Goal: Transaction & Acquisition: Book appointment/travel/reservation

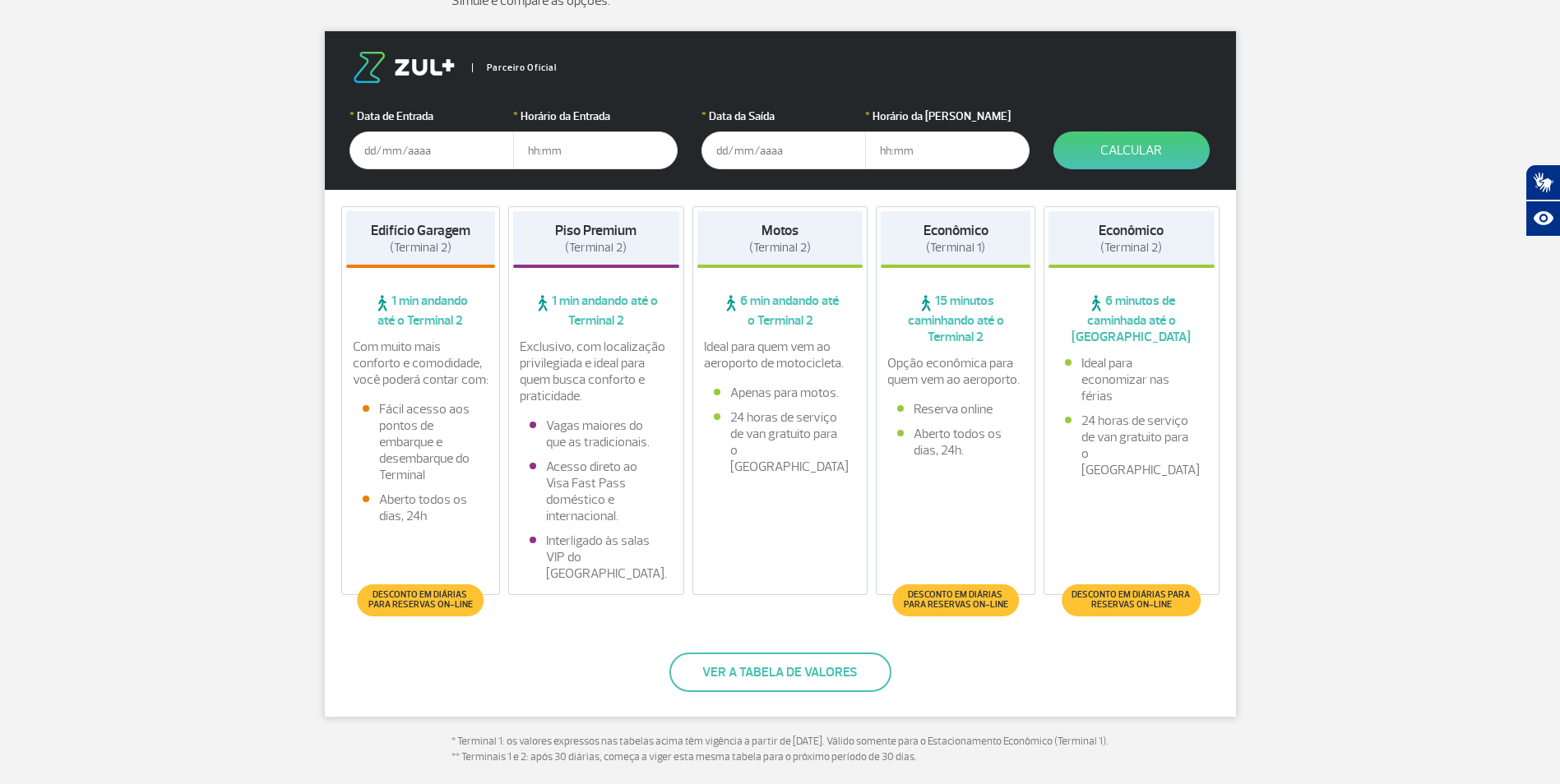
scroll to position [274, 0]
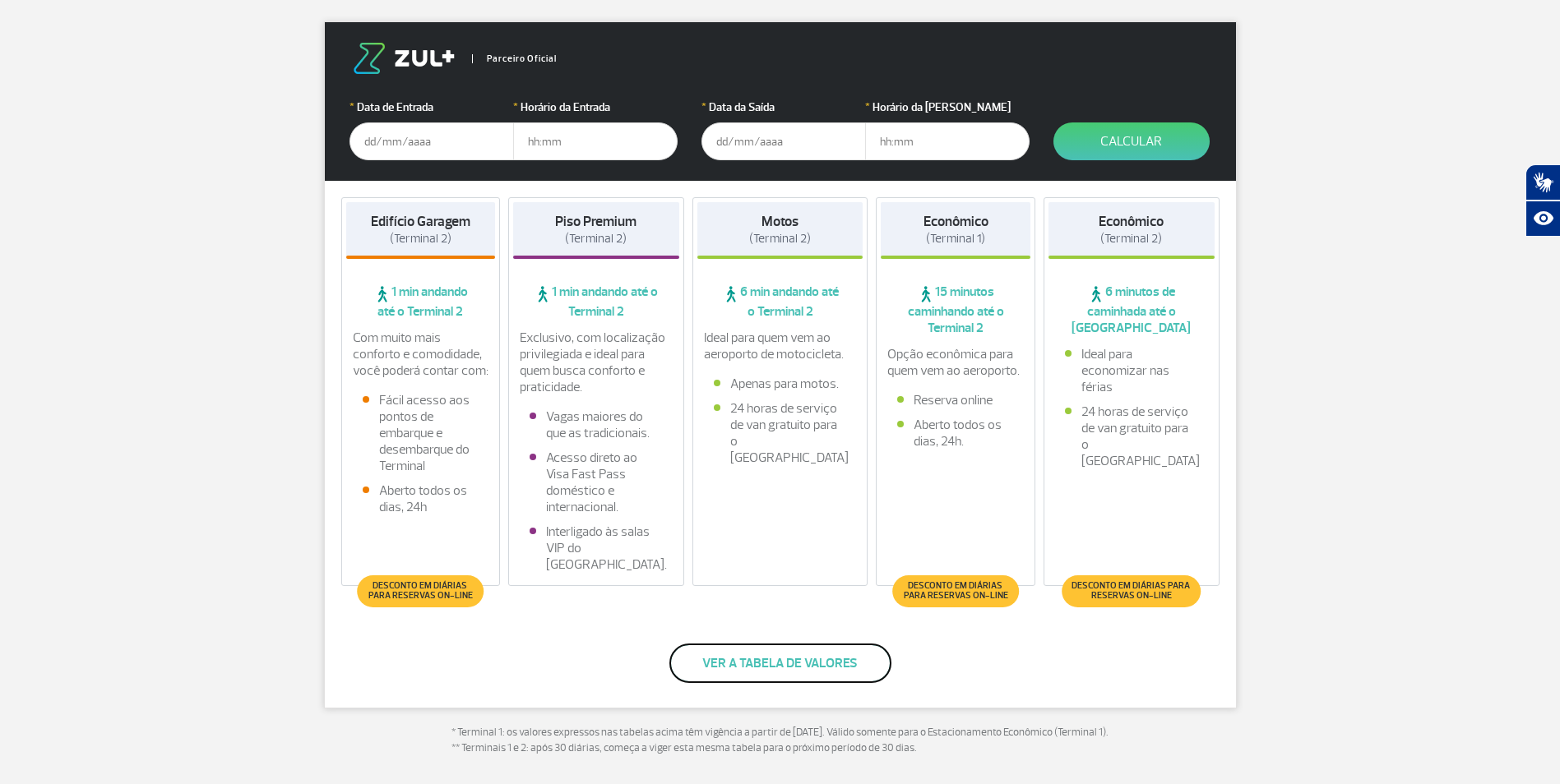
click at [778, 682] on button "Ver a tabela de valores" at bounding box center [780, 663] width 222 height 39
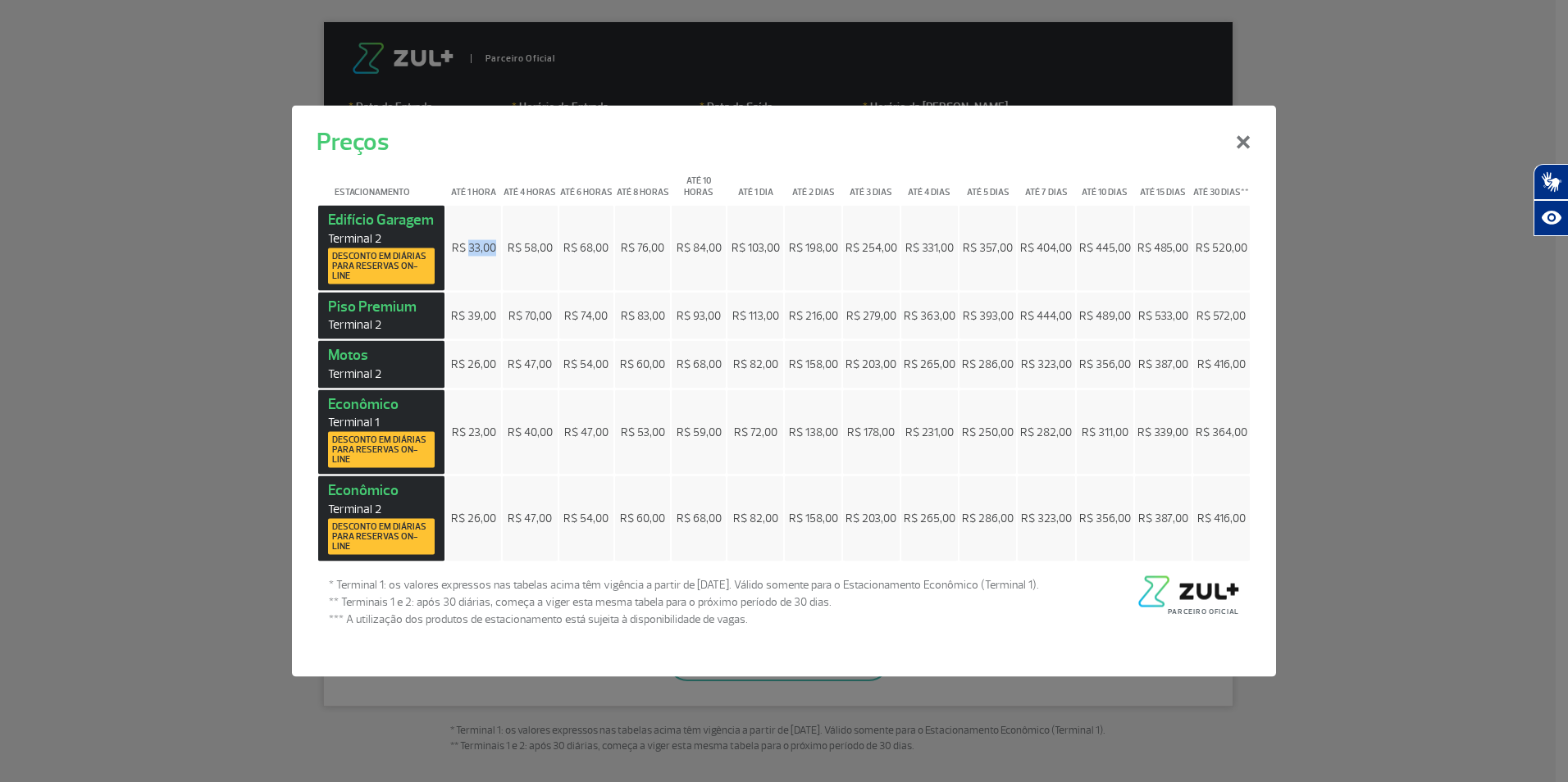
drag, startPoint x: 468, startPoint y: 246, endPoint x: 497, endPoint y: 245, distance: 29.0
click at [497, 245] on td "R$ 33,00" at bounding box center [473, 248] width 55 height 86
drag, startPoint x: 497, startPoint y: 245, endPoint x: 497, endPoint y: 264, distance: 19.0
click at [497, 264] on td "R$ 33,00" at bounding box center [473, 248] width 55 height 86
drag, startPoint x: 744, startPoint y: 247, endPoint x: 780, endPoint y: 249, distance: 36.1
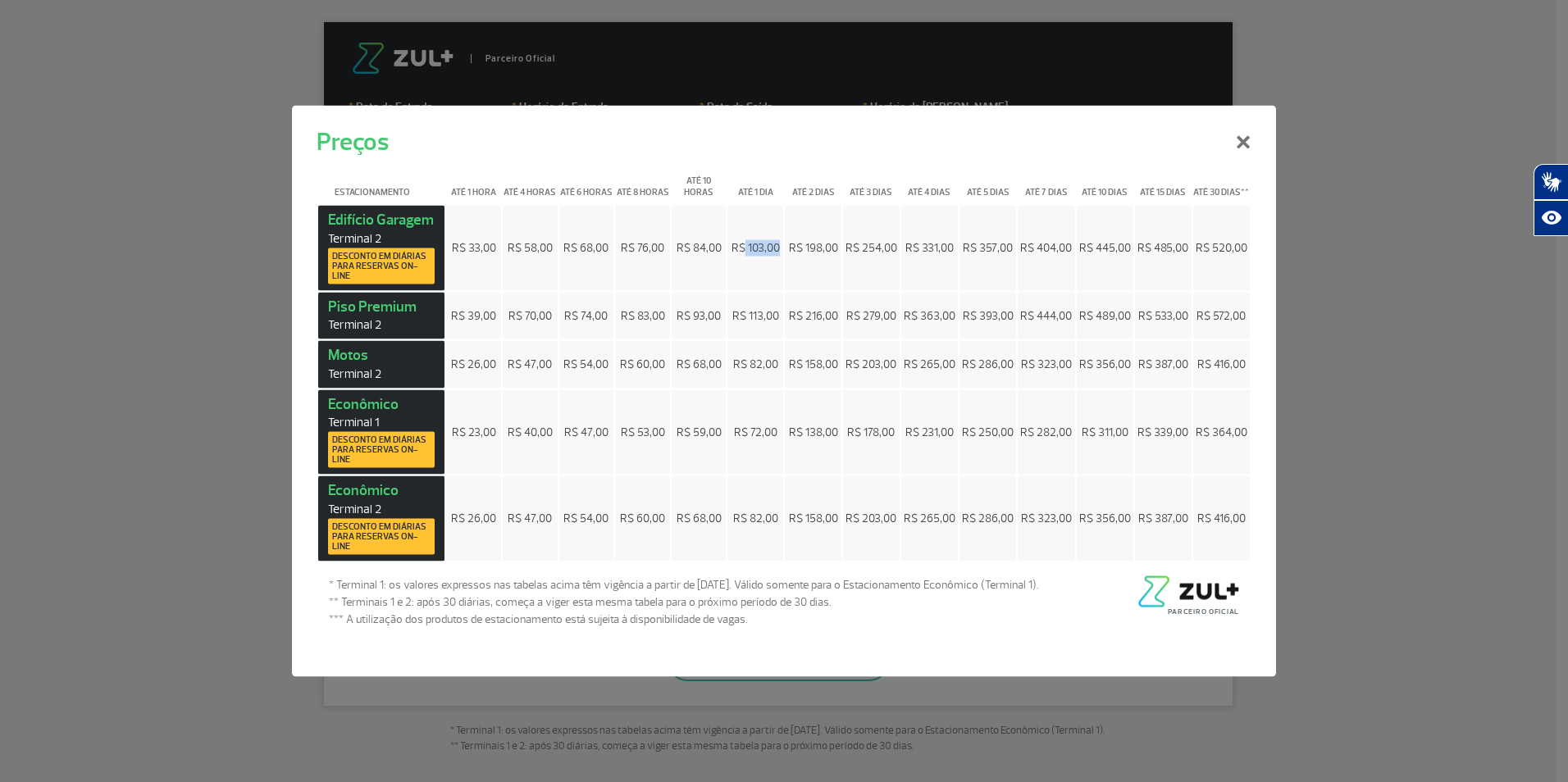
click at [780, 249] on td "R$ 103,00" at bounding box center [755, 248] width 56 height 86
drag, startPoint x: 780, startPoint y: 249, endPoint x: 836, endPoint y: 246, distance: 56.1
click at [836, 246] on span "R$ 198,00" at bounding box center [813, 248] width 49 height 14
drag, startPoint x: 836, startPoint y: 246, endPoint x: 896, endPoint y: 247, distance: 60.0
click at [896, 247] on span "R$ 254,00" at bounding box center [871, 248] width 52 height 14
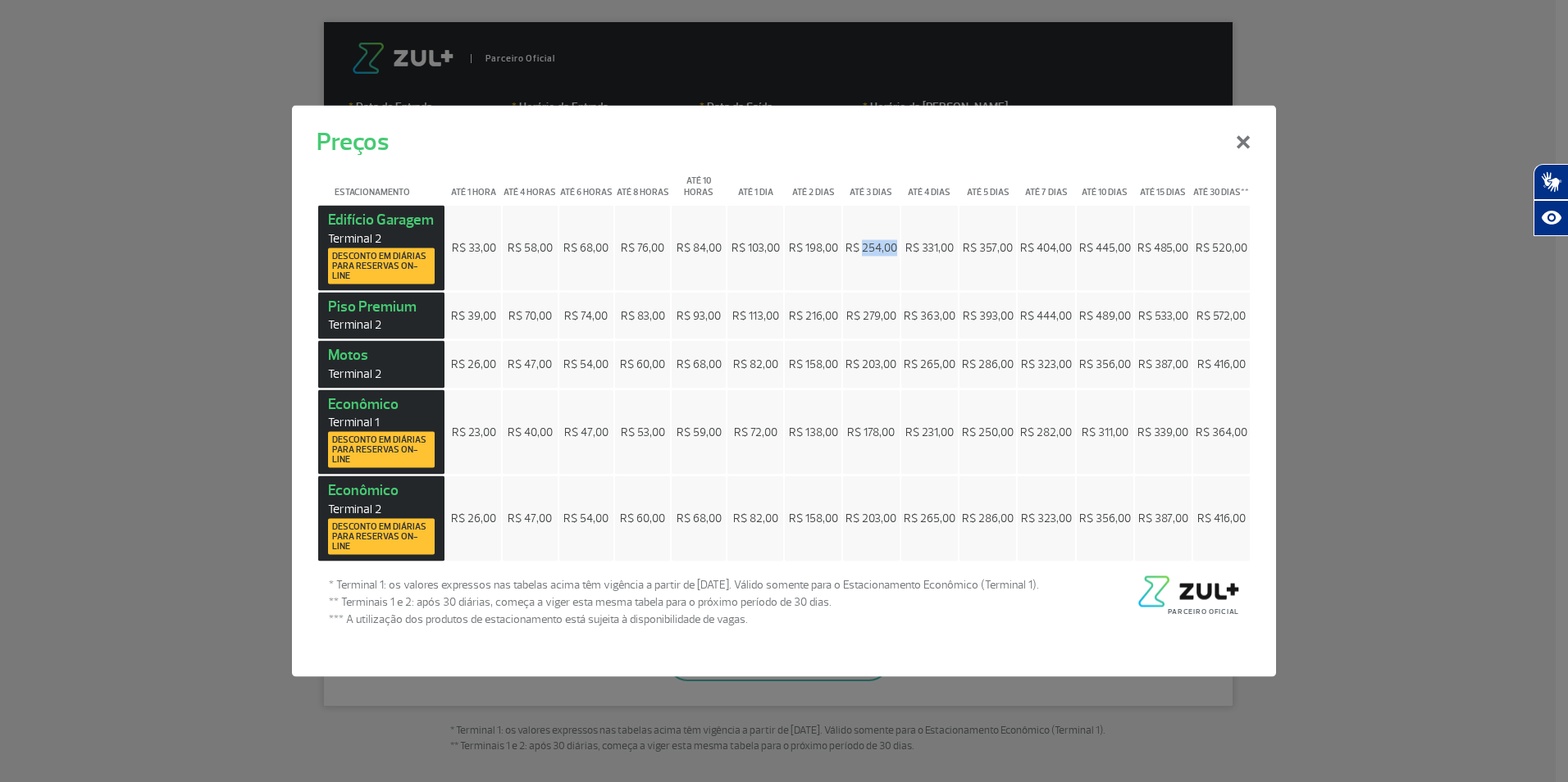
drag, startPoint x: 896, startPoint y: 247, endPoint x: 869, endPoint y: 274, distance: 38.2
click at [869, 274] on td "R$ 254,00" at bounding box center [871, 248] width 57 height 86
click at [380, 266] on span "Desconto em diárias para reservas on-line" at bounding box center [381, 265] width 98 height 30
drag, startPoint x: 333, startPoint y: 404, endPoint x: 403, endPoint y: 401, distance: 70.1
click at [403, 401] on td "Econômico Terminal 1 Desconto em diárias para reservas on-line" at bounding box center [380, 431] width 126 height 86
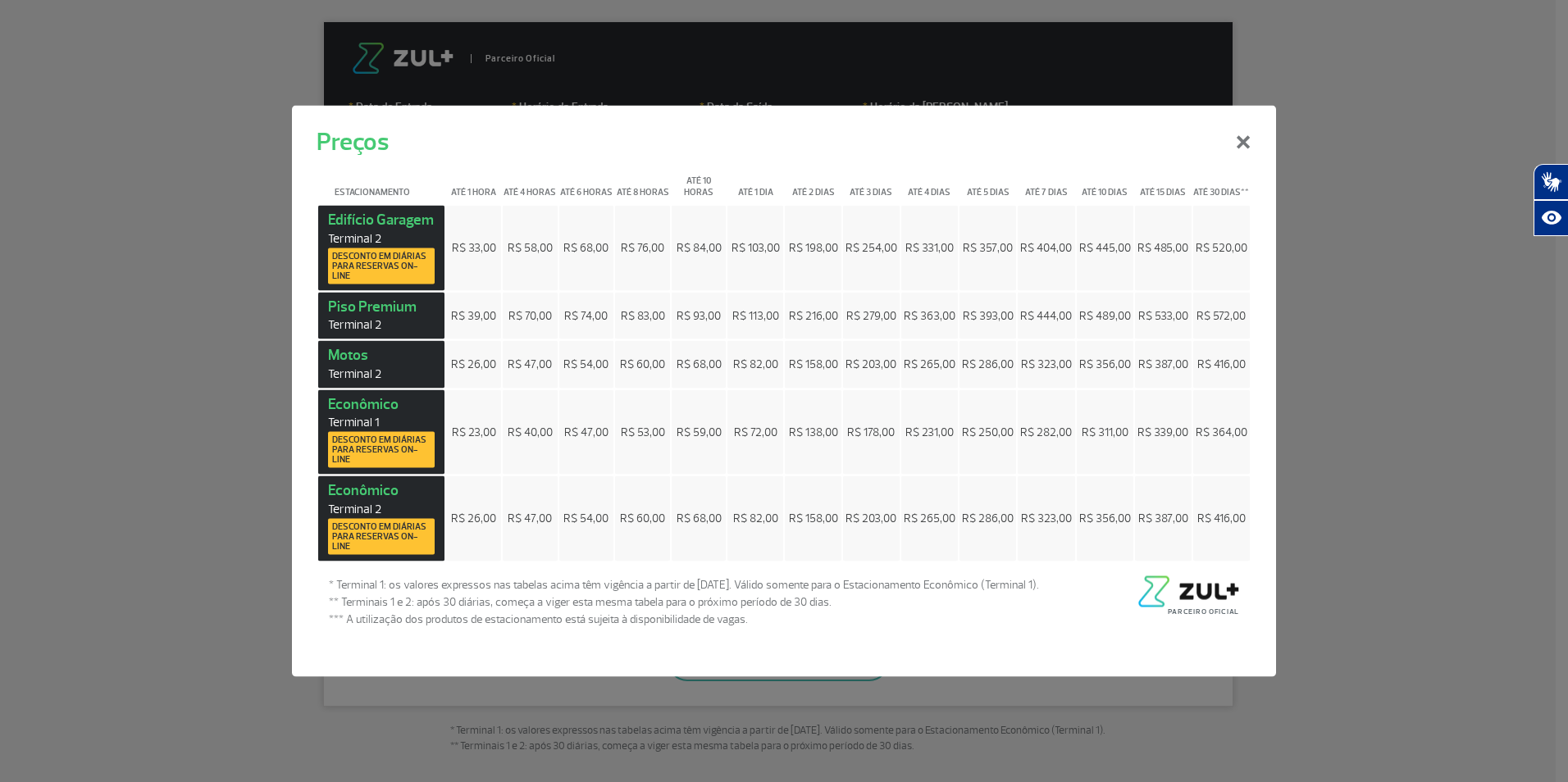
drag, startPoint x: 403, startPoint y: 401, endPoint x: 417, endPoint y: 431, distance: 33.1
click at [416, 438] on span "Desconto em diárias para reservas on-line" at bounding box center [381, 450] width 98 height 30
drag, startPoint x: 333, startPoint y: 489, endPoint x: 426, endPoint y: 494, distance: 93.1
click at [426, 494] on td "Econômico Terminal 2 Desconto em diárias para reservas on-line" at bounding box center [380, 519] width 126 height 86
drag, startPoint x: 426, startPoint y: 494, endPoint x: 467, endPoint y: 510, distance: 44.0
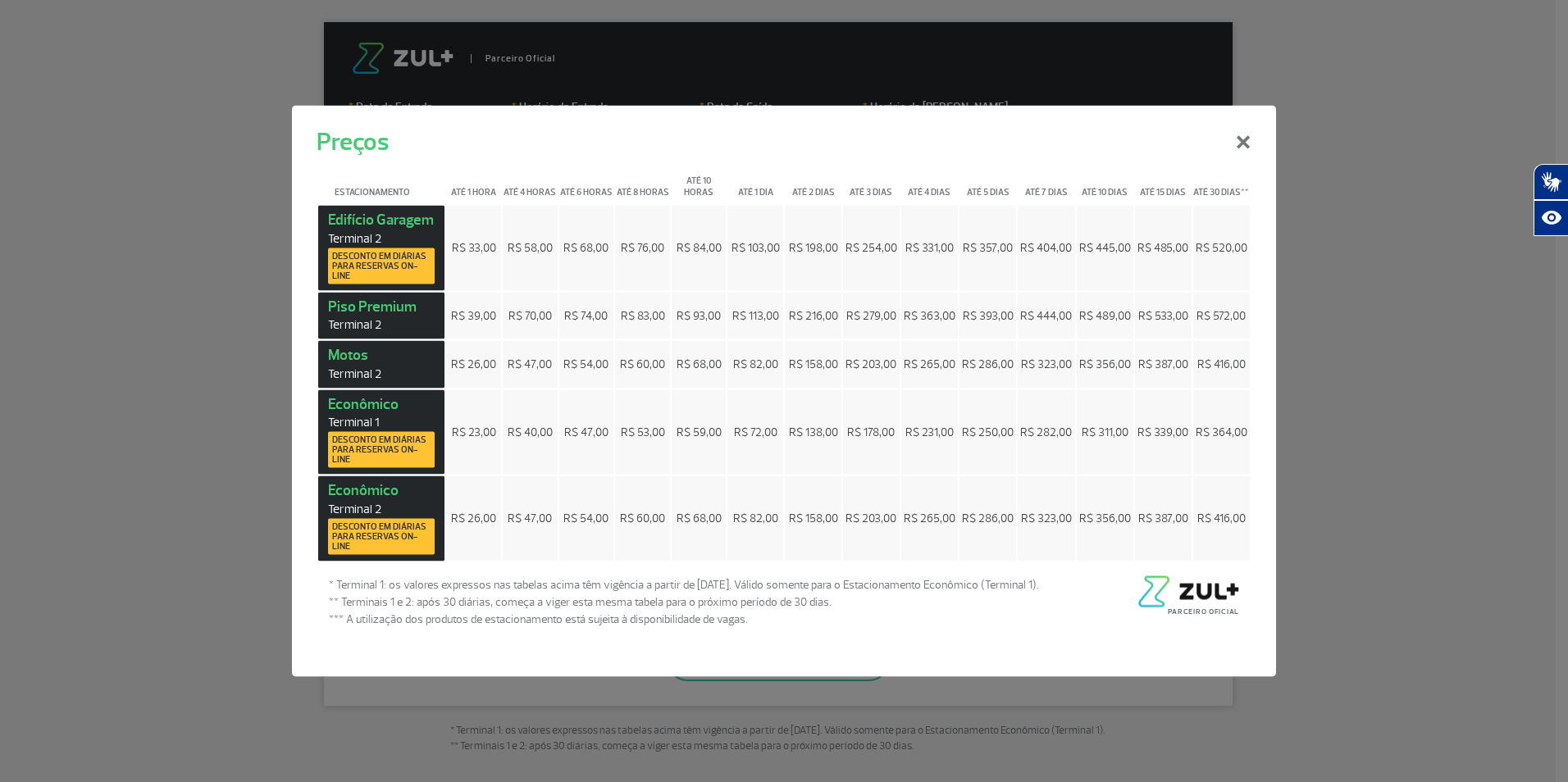
click at [467, 510] on td "R$ 26,00" at bounding box center [473, 519] width 55 height 86
drag, startPoint x: 863, startPoint y: 431, endPoint x: 905, endPoint y: 431, distance: 42.0
click at [905, 431] on tr "Econômico Terminal 1 Desconto em diárias para reservas on-line R$ 23,00 R$ 40,0…" at bounding box center [784, 431] width 932 height 86
drag, startPoint x: 905, startPoint y: 431, endPoint x: 880, endPoint y: 452, distance: 32.6
click at [880, 452] on td "R$ 178,00" at bounding box center [871, 431] width 57 height 86
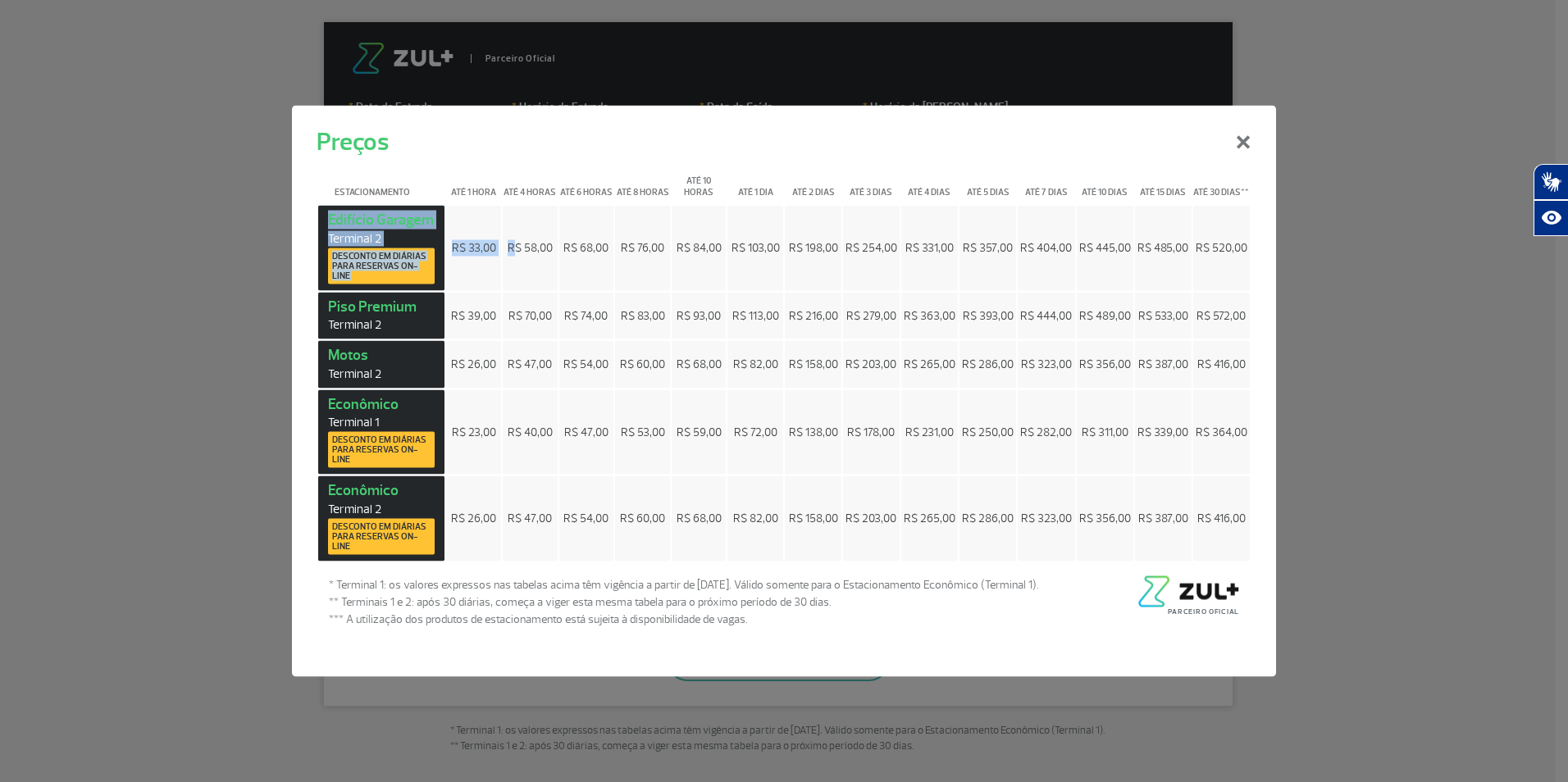
drag, startPoint x: 331, startPoint y: 215, endPoint x: 551, endPoint y: 217, distance: 220.0
click at [551, 217] on tr "[GEOGRAPHIC_DATA] 2 Desconto em diárias para reservas on-line R$ 33,00 R$ 58,00…" at bounding box center [784, 248] width 932 height 86
click at [813, 218] on td "R$ 198,00" at bounding box center [813, 248] width 56 height 86
click at [1244, 151] on button "×" at bounding box center [1243, 139] width 42 height 59
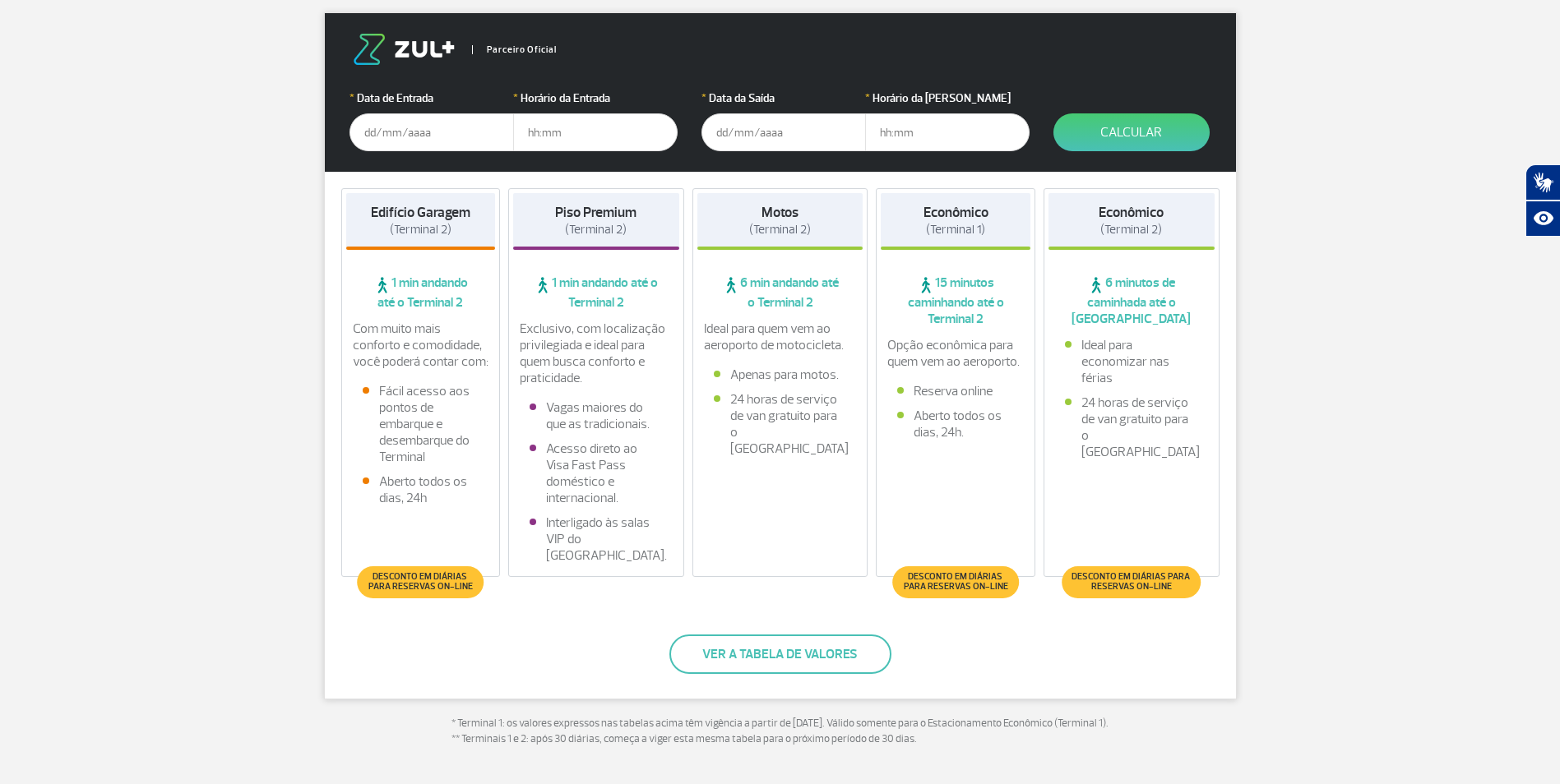
scroll to position [293, 0]
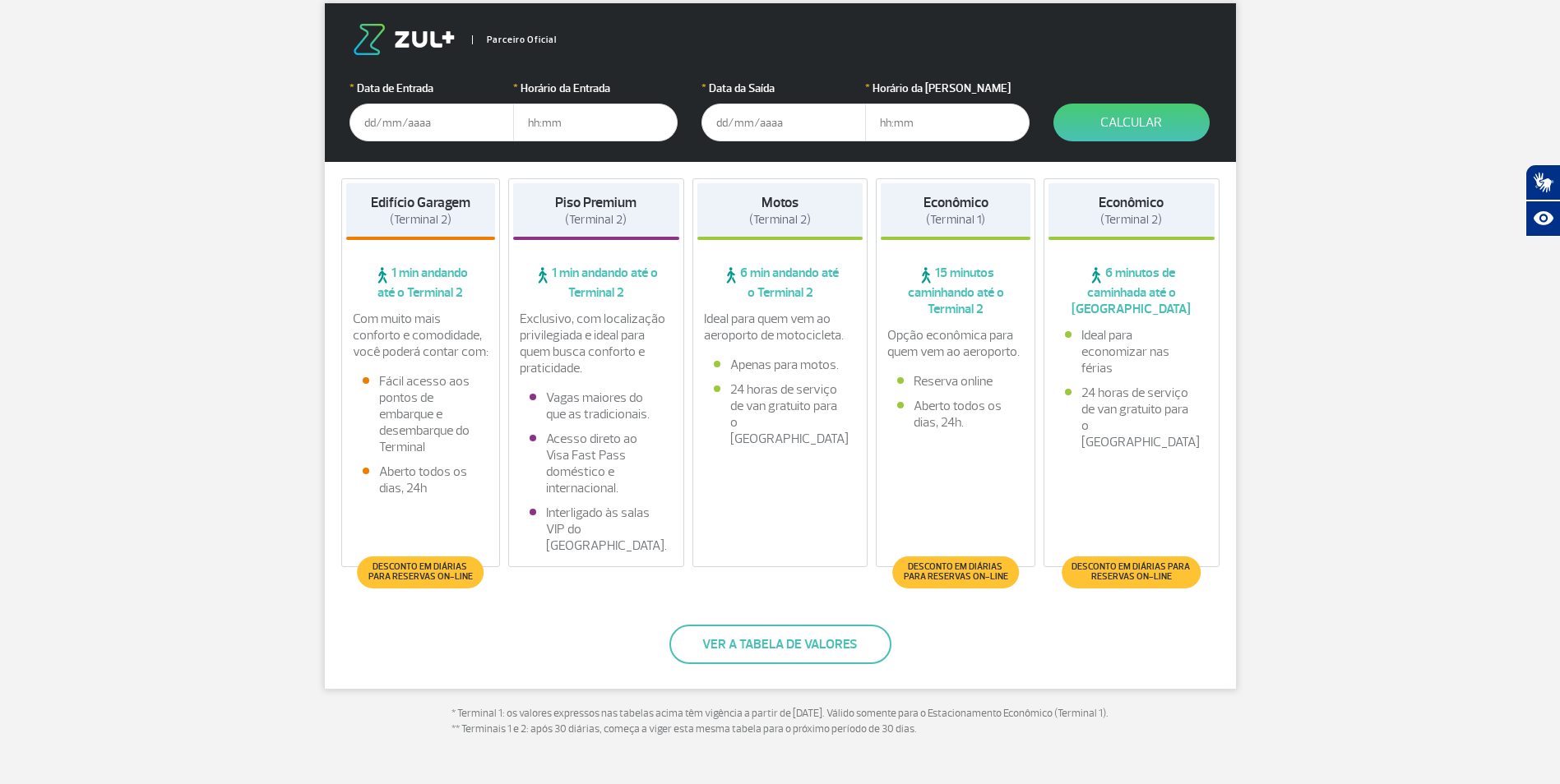
click at [422, 207] on strong "Edifício Garagem" at bounding box center [420, 202] width 99 height 17
click at [381, 430] on li "Fácil acesso aos pontos de embarque e desembarque do Terminal" at bounding box center [420, 414] width 117 height 82
click at [411, 120] on input "text" at bounding box center [432, 122] width 165 height 38
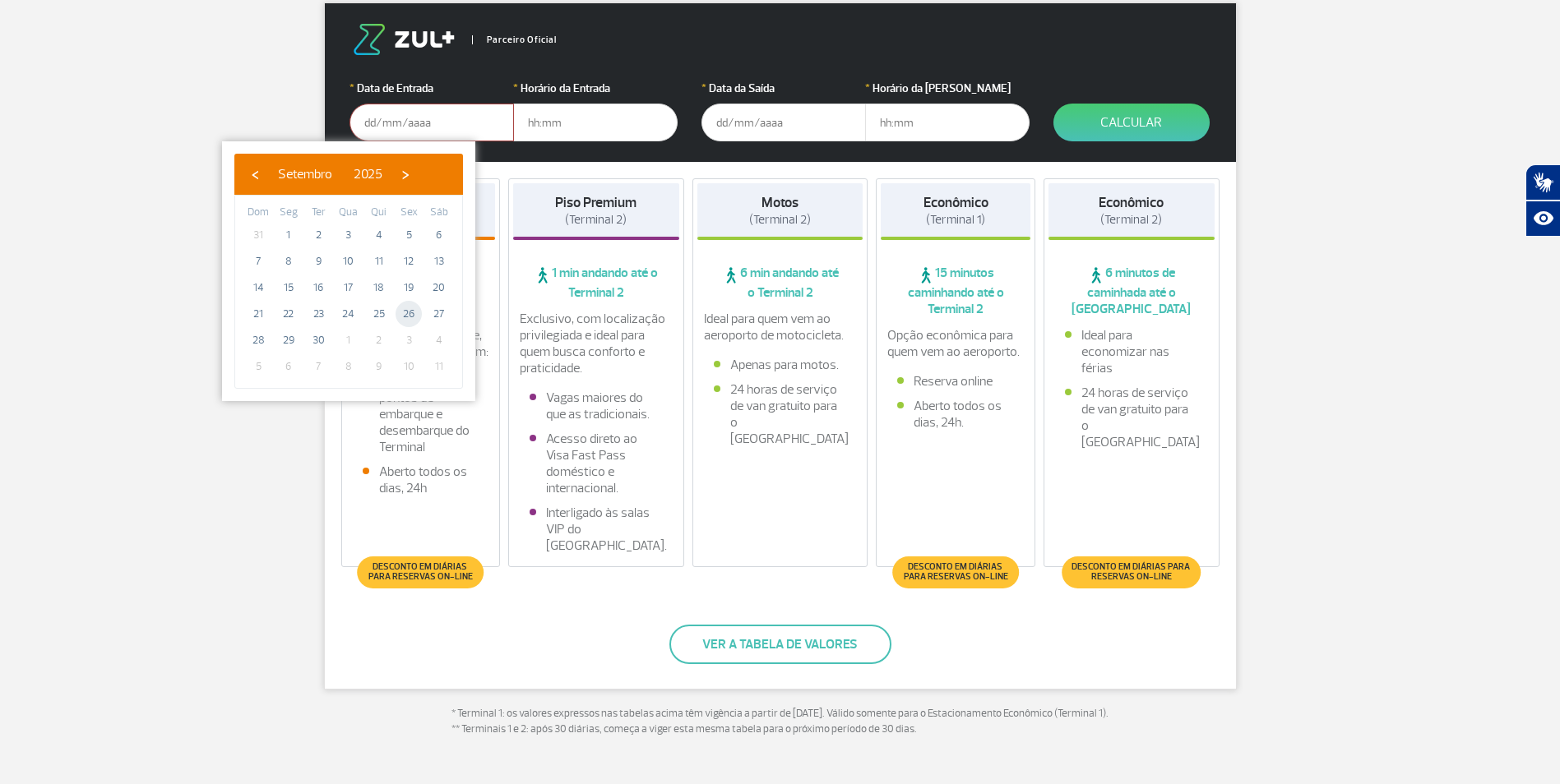
click at [410, 313] on span "26" at bounding box center [409, 313] width 26 height 26
type input "[DATE]"
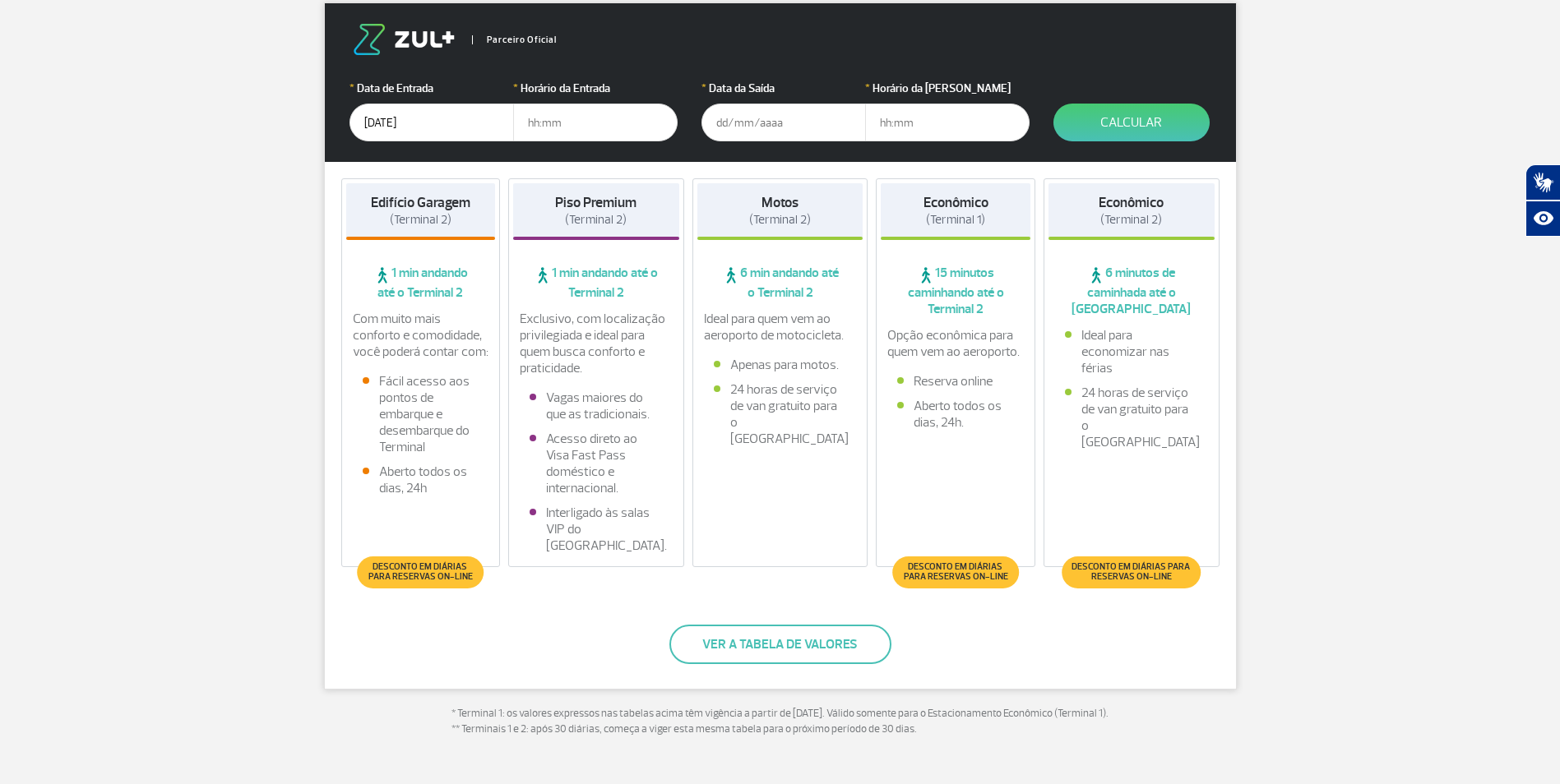
click at [554, 120] on input "text" at bounding box center [595, 122] width 165 height 38
type input "15:00"
click at [776, 120] on input "text" at bounding box center [783, 122] width 165 height 38
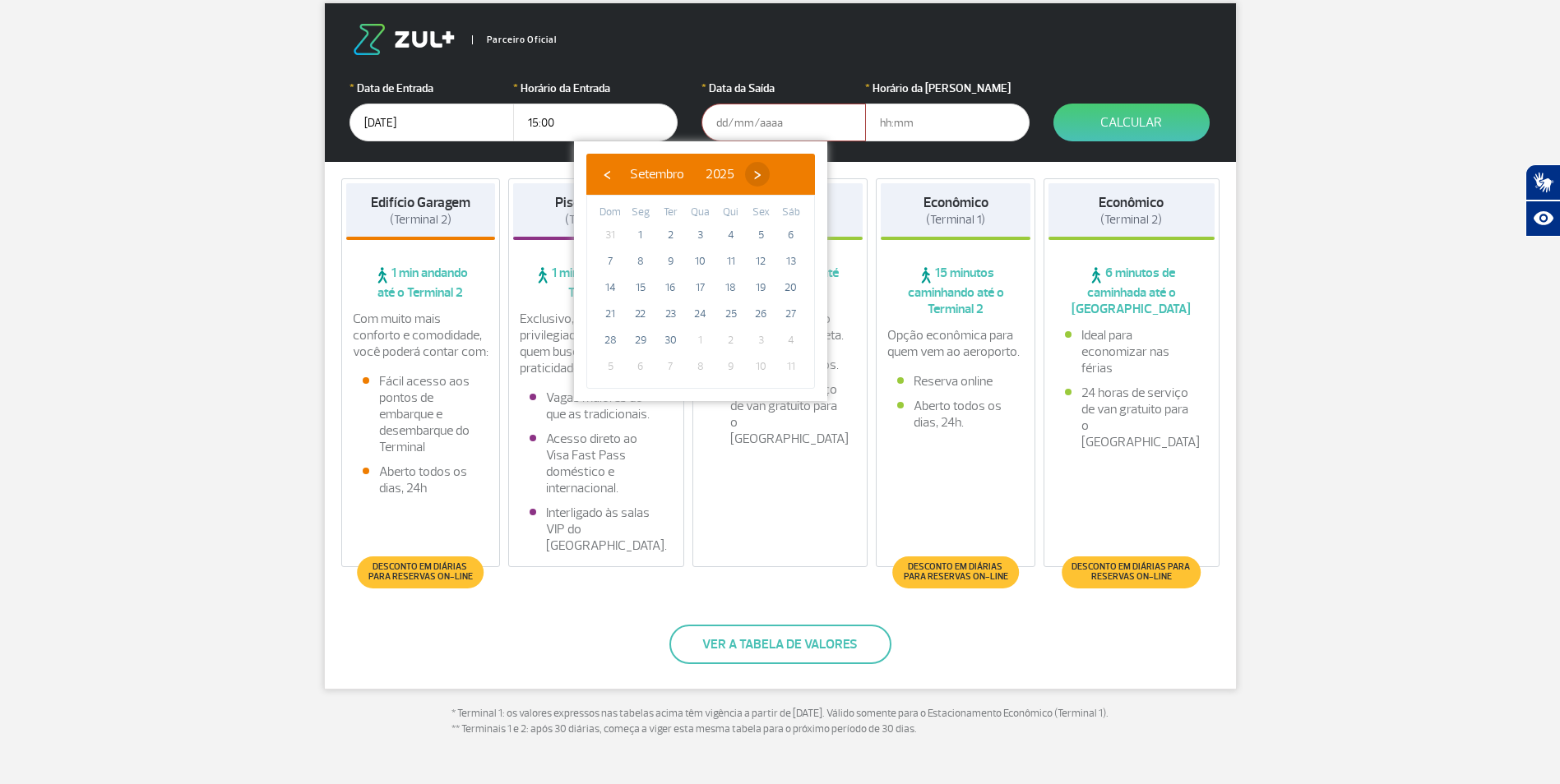
click at [770, 174] on span "›" at bounding box center [757, 174] width 25 height 25
click at [603, 174] on span "‹" at bounding box center [607, 174] width 25 height 25
drag, startPoint x: 684, startPoint y: 340, endPoint x: 673, endPoint y: 338, distance: 11.2
click at [675, 338] on span "30" at bounding box center [670, 340] width 26 height 26
type input "[DATE]"
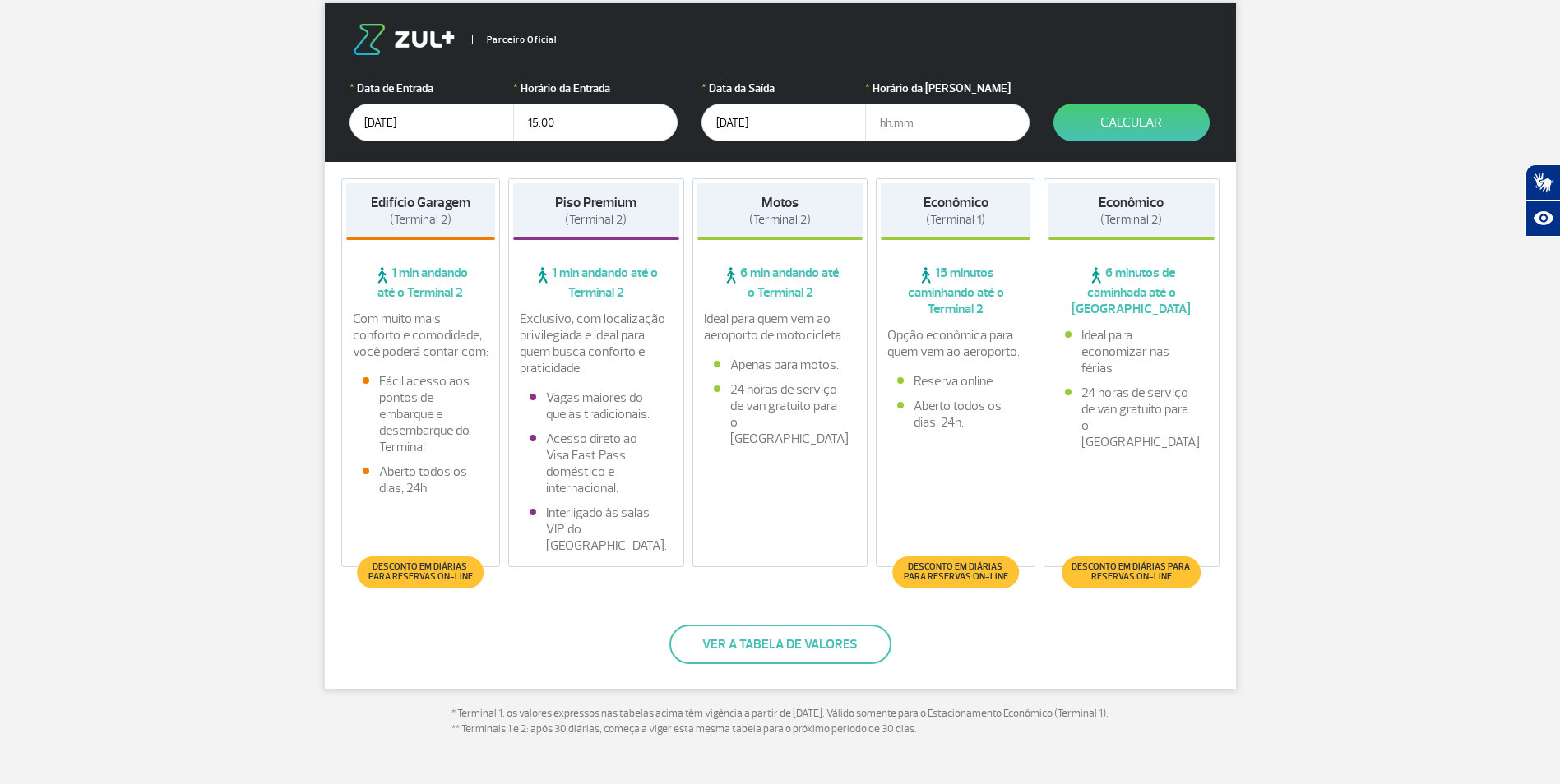
click at [885, 126] on input "text" at bounding box center [947, 122] width 165 height 38
type input "15:00"
click at [1098, 122] on button "Calcular" at bounding box center [1131, 122] width 156 height 38
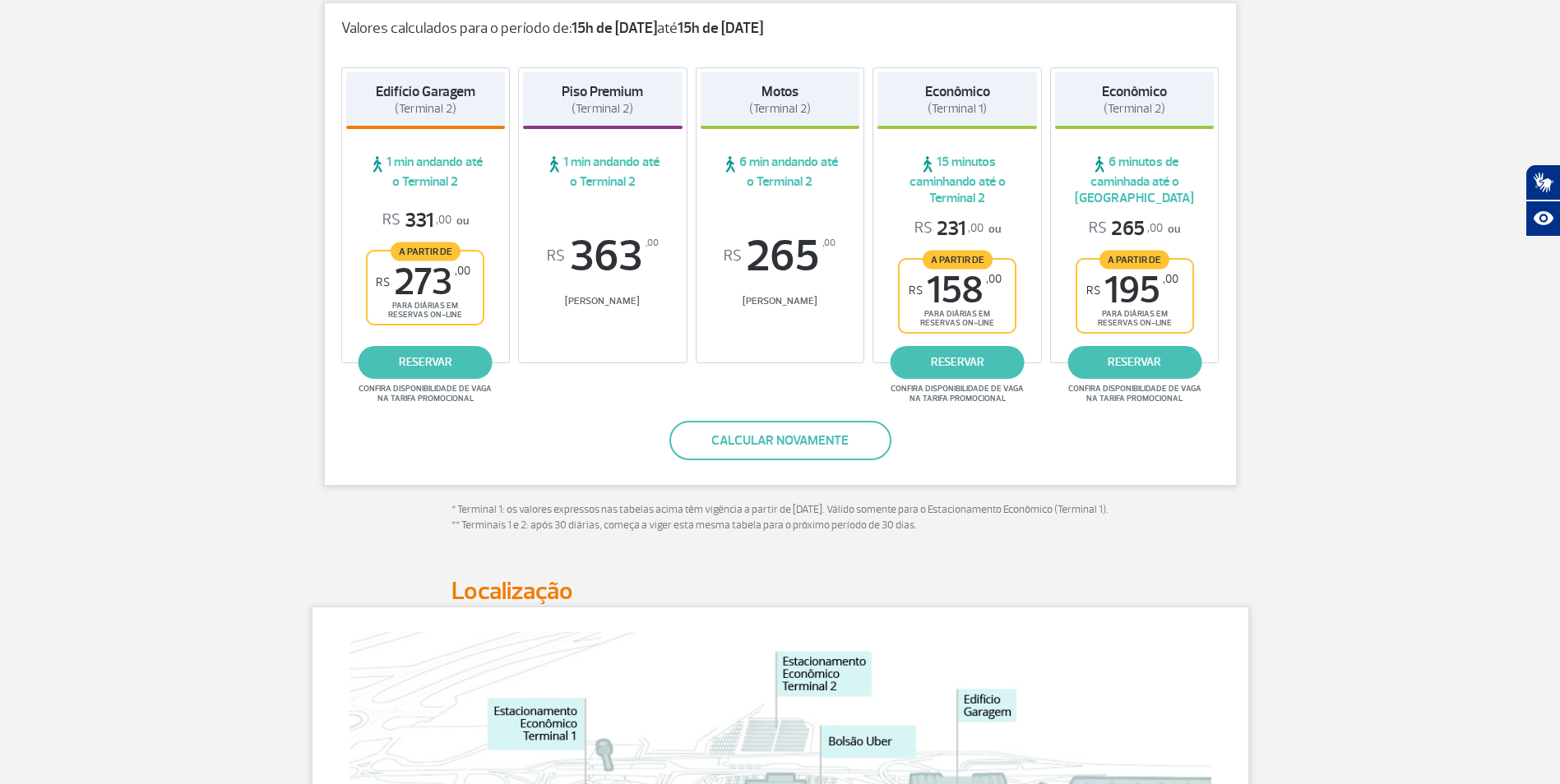
drag, startPoint x: 390, startPoint y: 291, endPoint x: 461, endPoint y: 294, distance: 71.1
click at [461, 294] on span "R$ 273 ,00" at bounding box center [423, 282] width 94 height 37
drag, startPoint x: 461, startPoint y: 294, endPoint x: 475, endPoint y: 289, distance: 14.9
click at [475, 289] on div "A partir de R$ 273 ,00 para diárias em reservas on-line" at bounding box center [425, 287] width 119 height 76
drag, startPoint x: 408, startPoint y: 218, endPoint x: 441, endPoint y: 224, distance: 33.5
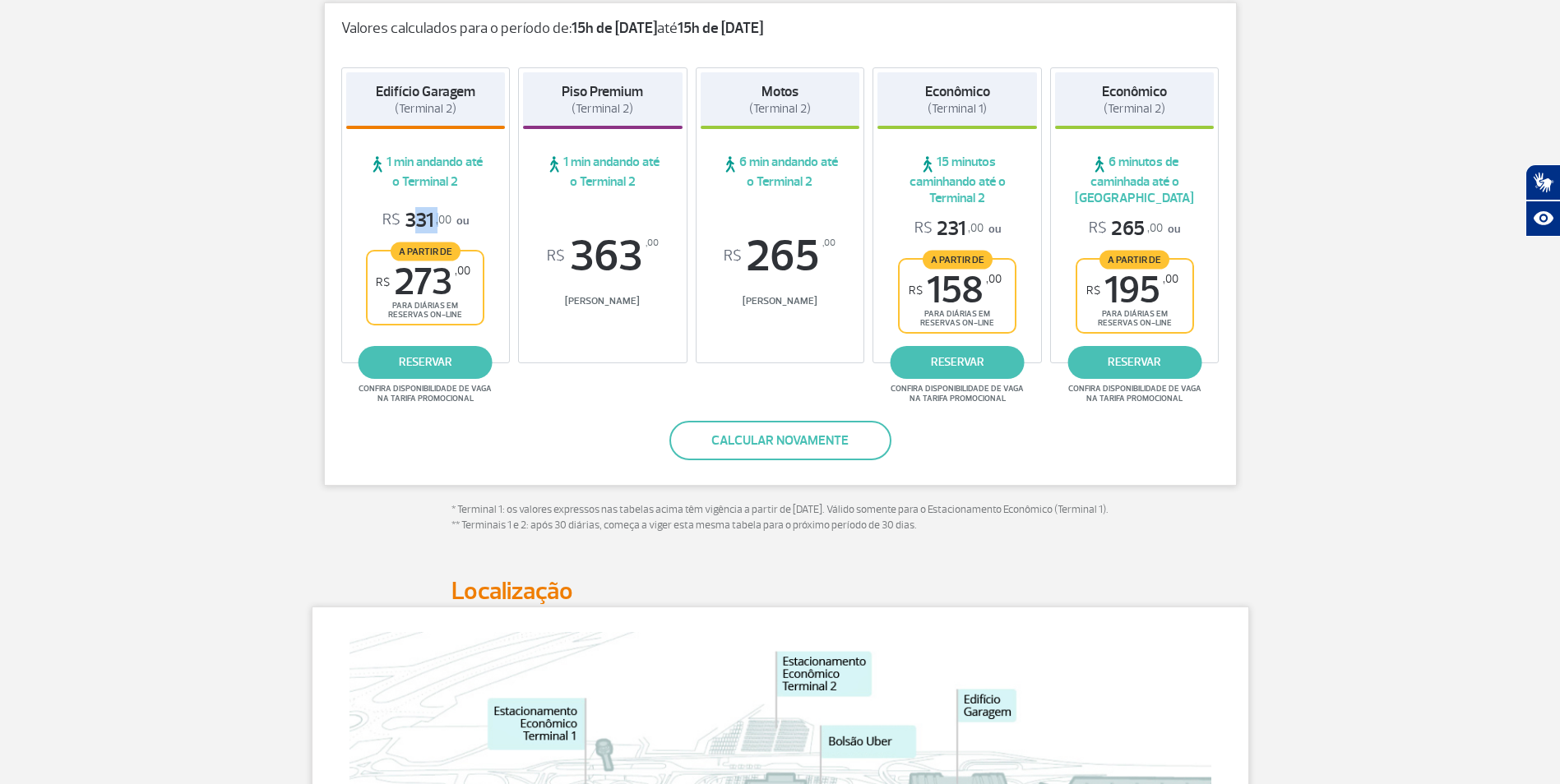
click at [441, 224] on span "R$ 331 ,00" at bounding box center [417, 221] width 69 height 25
drag, startPoint x: 441, startPoint y: 224, endPoint x: 457, endPoint y: 283, distance: 61.1
click at [457, 283] on span "R$ 273 ,00" at bounding box center [423, 282] width 94 height 37
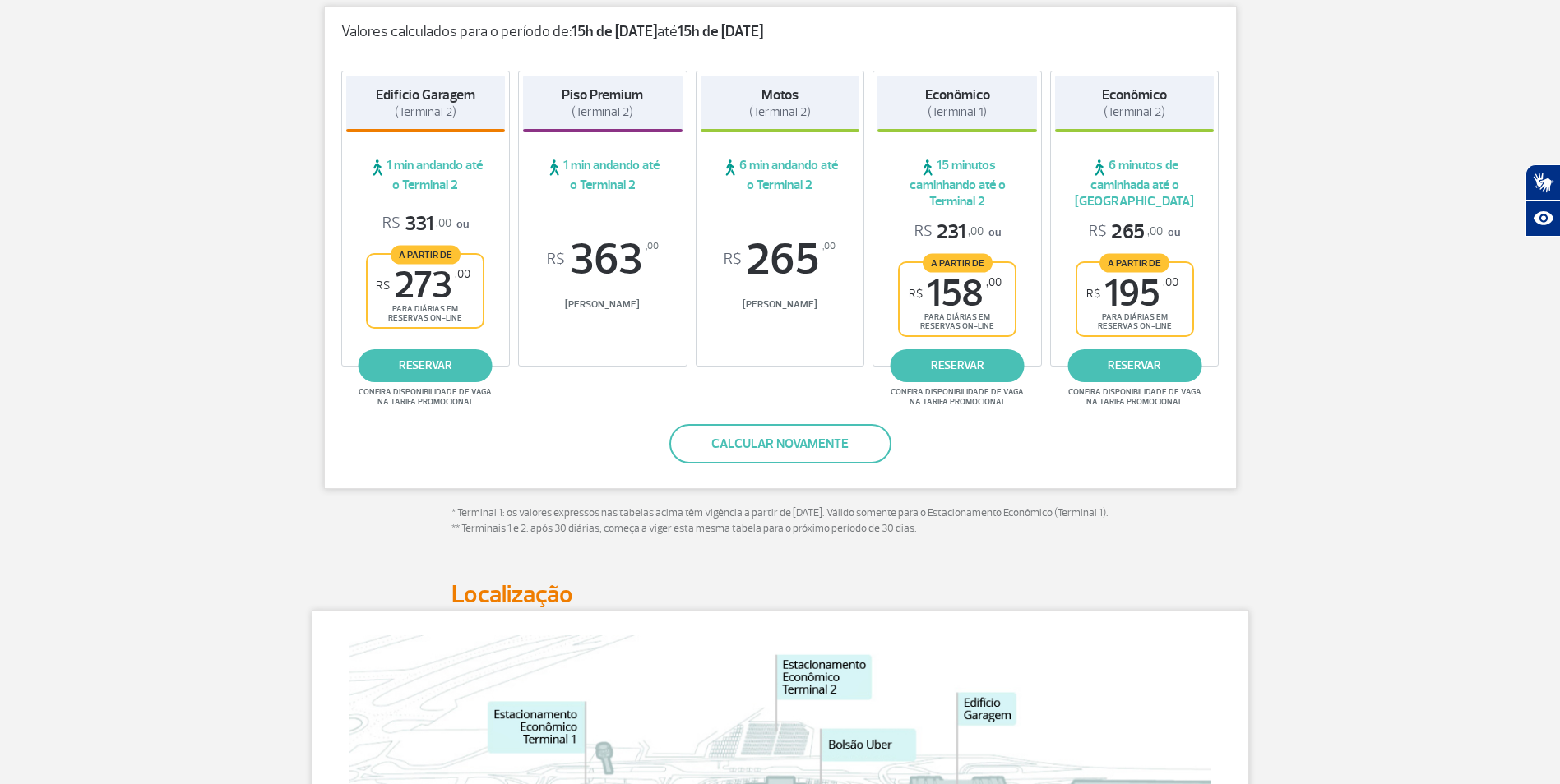
scroll to position [283, 0]
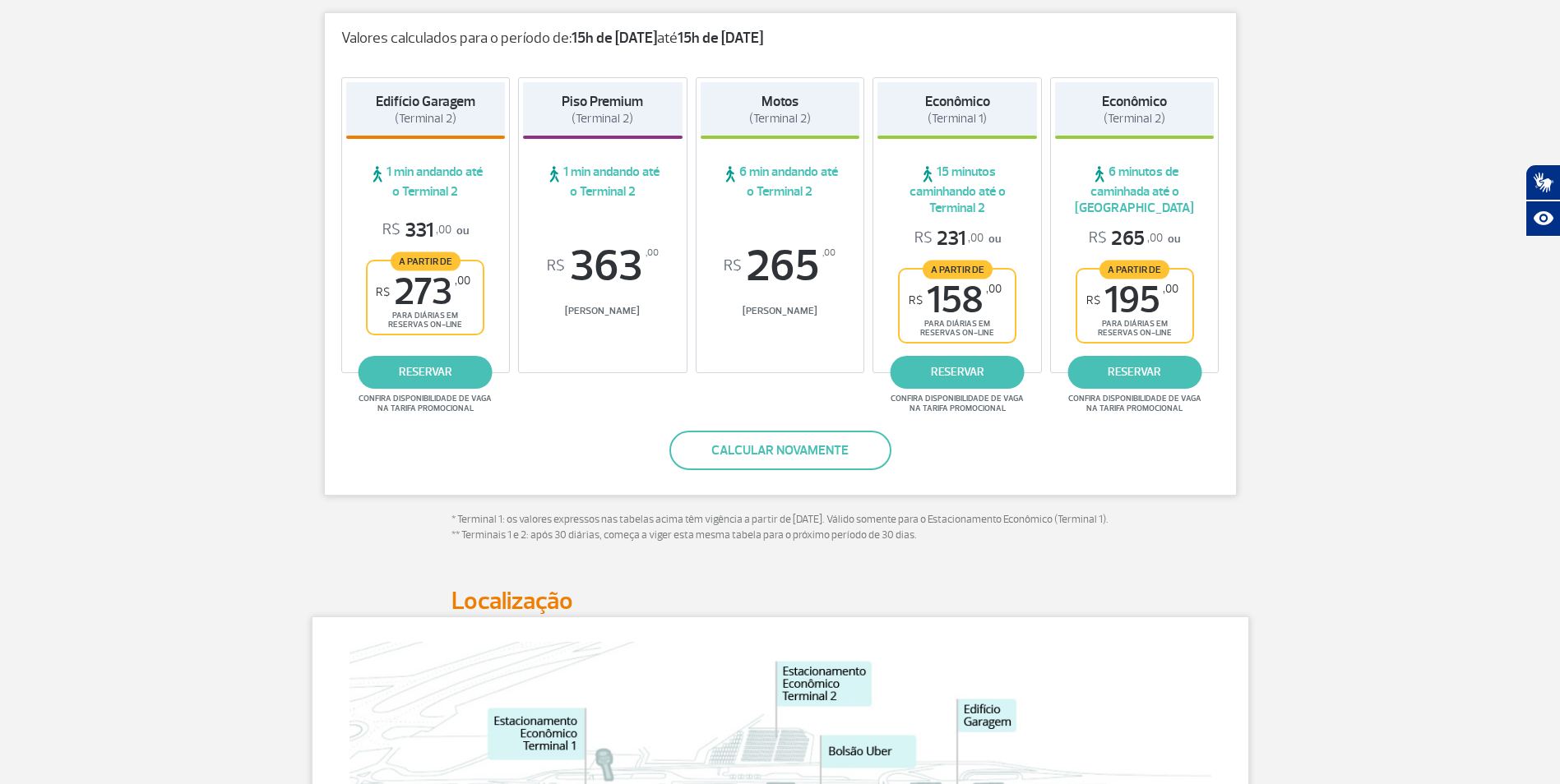
drag, startPoint x: 934, startPoint y: 304, endPoint x: 992, endPoint y: 302, distance: 58.0
click at [992, 302] on span "R$ 158 ,00" at bounding box center [955, 301] width 93 height 37
drag, startPoint x: 992, startPoint y: 302, endPoint x: 1009, endPoint y: 431, distance: 130.1
click at [1009, 431] on div "Valores calculados para o período de: 15h de [DATE] até 15h de [DATE] Edifício …" at bounding box center [780, 254] width 913 height 483
click at [438, 384] on link "reservar" at bounding box center [425, 373] width 134 height 33
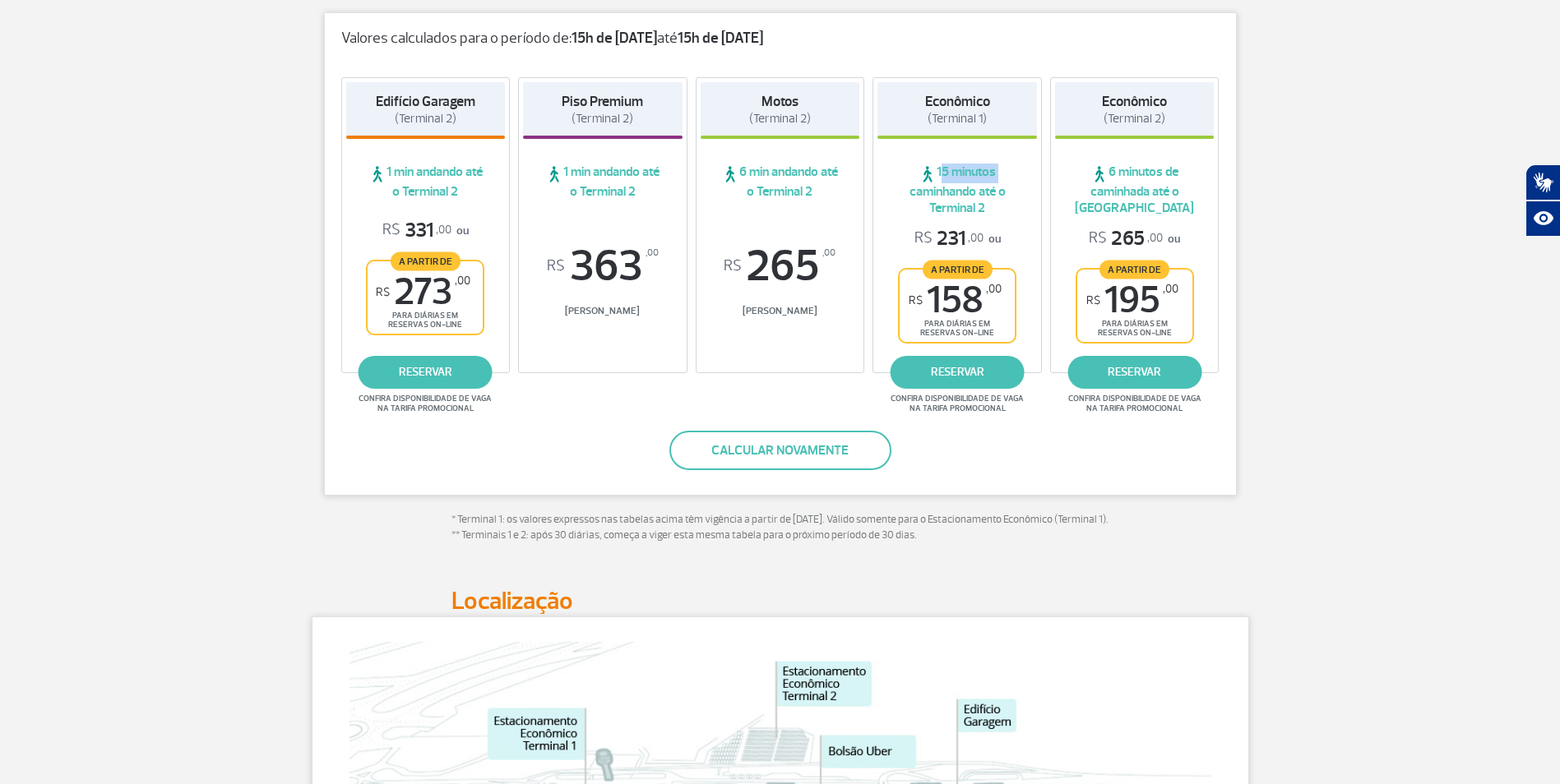
drag, startPoint x: 939, startPoint y: 169, endPoint x: 1013, endPoint y: 177, distance: 74.4
click at [1013, 177] on span "15 minutos caminhando até o Terminal 2" at bounding box center [958, 190] width 160 height 53
drag, startPoint x: 1013, startPoint y: 177, endPoint x: 1014, endPoint y: 199, distance: 22.0
click at [1014, 199] on span "15 minutos caminhando até o Terminal 2" at bounding box center [958, 190] width 160 height 53
click at [962, 379] on link "reservar" at bounding box center [957, 373] width 134 height 33
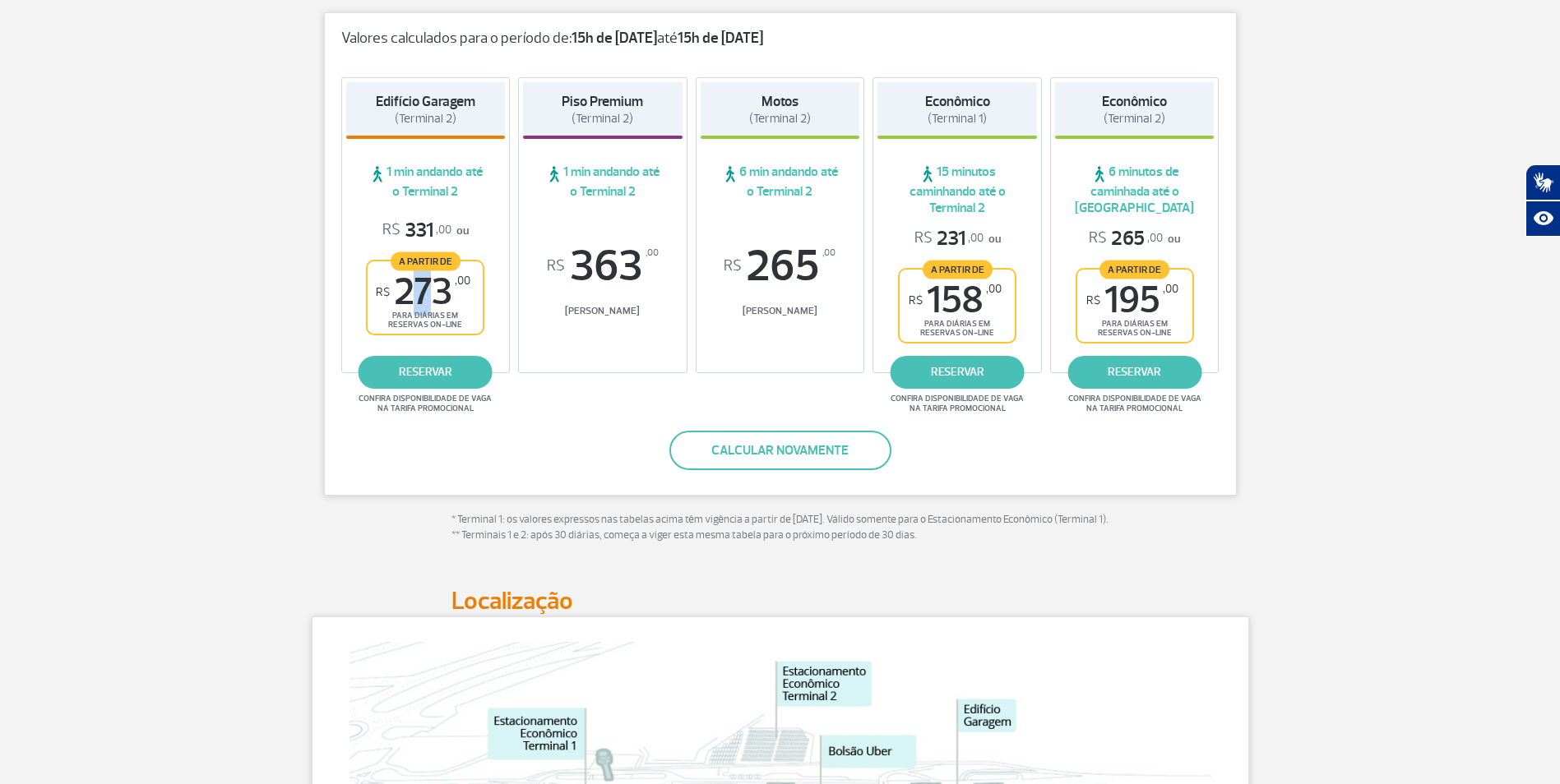
drag, startPoint x: 397, startPoint y: 298, endPoint x: 460, endPoint y: 297, distance: 63.0
click at [460, 297] on span "R$ 273 ,00" at bounding box center [423, 292] width 94 height 37
drag, startPoint x: 460, startPoint y: 297, endPoint x: 486, endPoint y: 333, distance: 44.4
click at [486, 333] on div "R$ 331 ,00 ou A partir de R$ 273 ,00 para diárias em reservas on-line" at bounding box center [426, 276] width 160 height 118
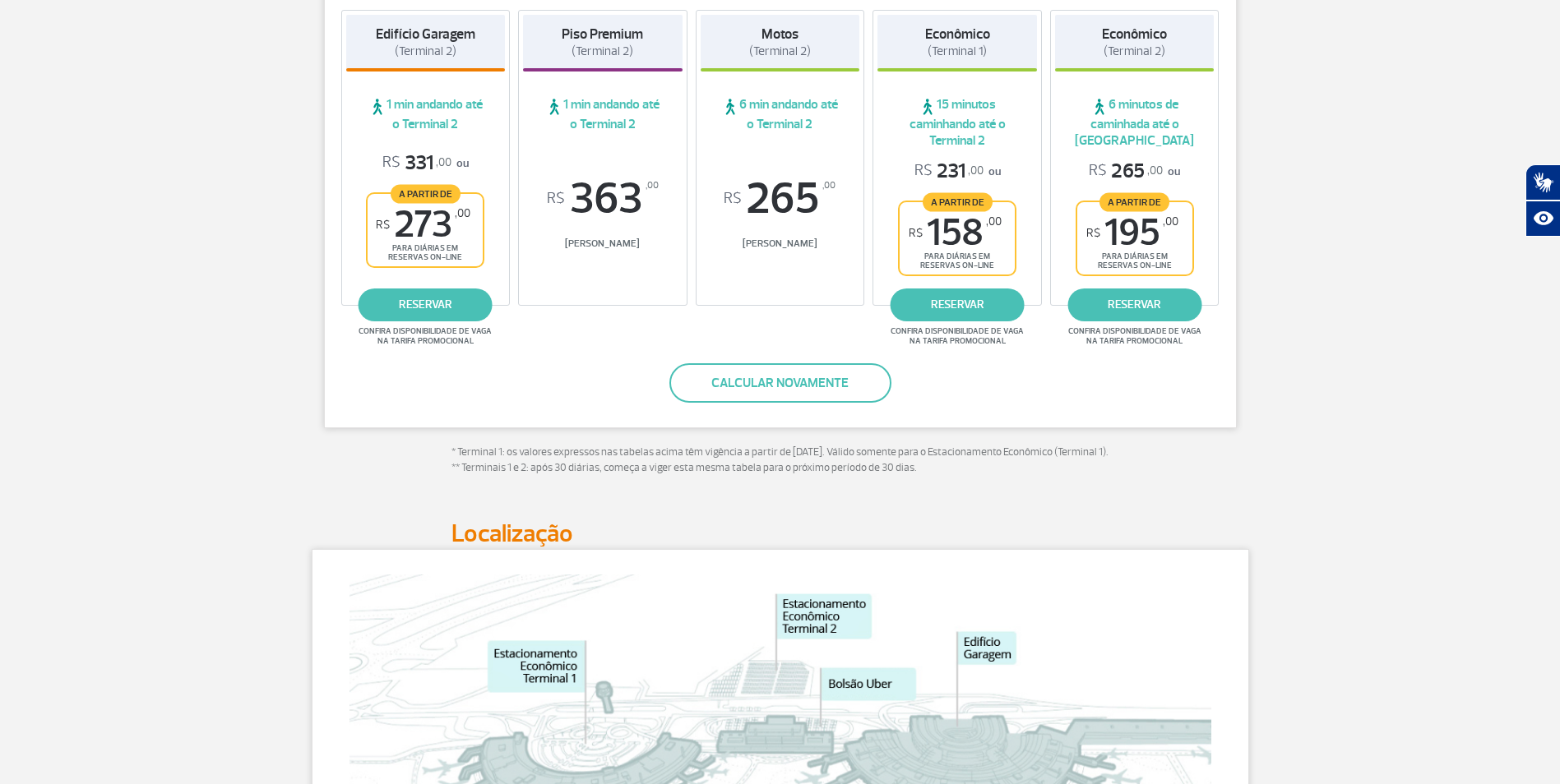
scroll to position [0, 0]
